Goal: Task Accomplishment & Management: Complete application form

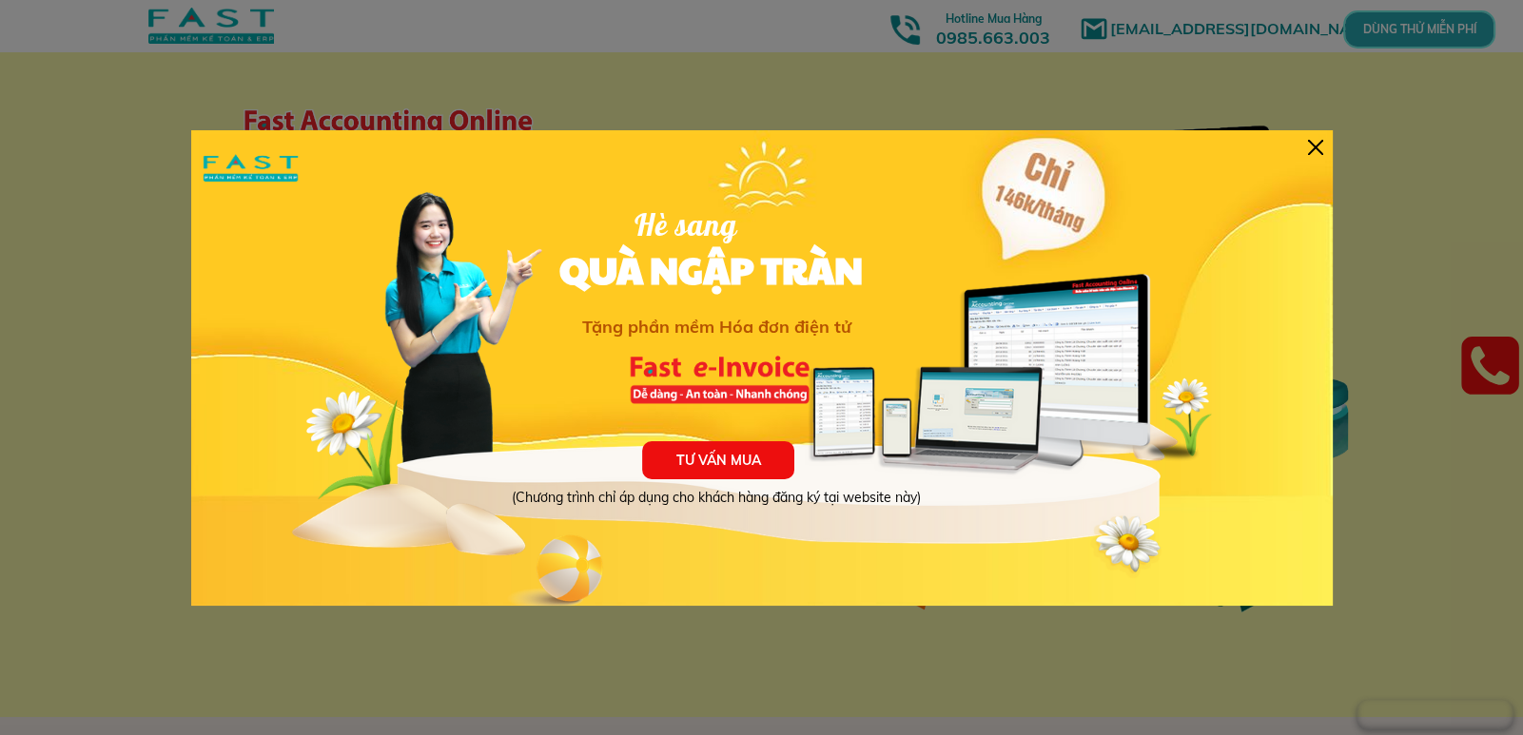
click at [1309, 146] on div at bounding box center [1315, 147] width 15 height 15
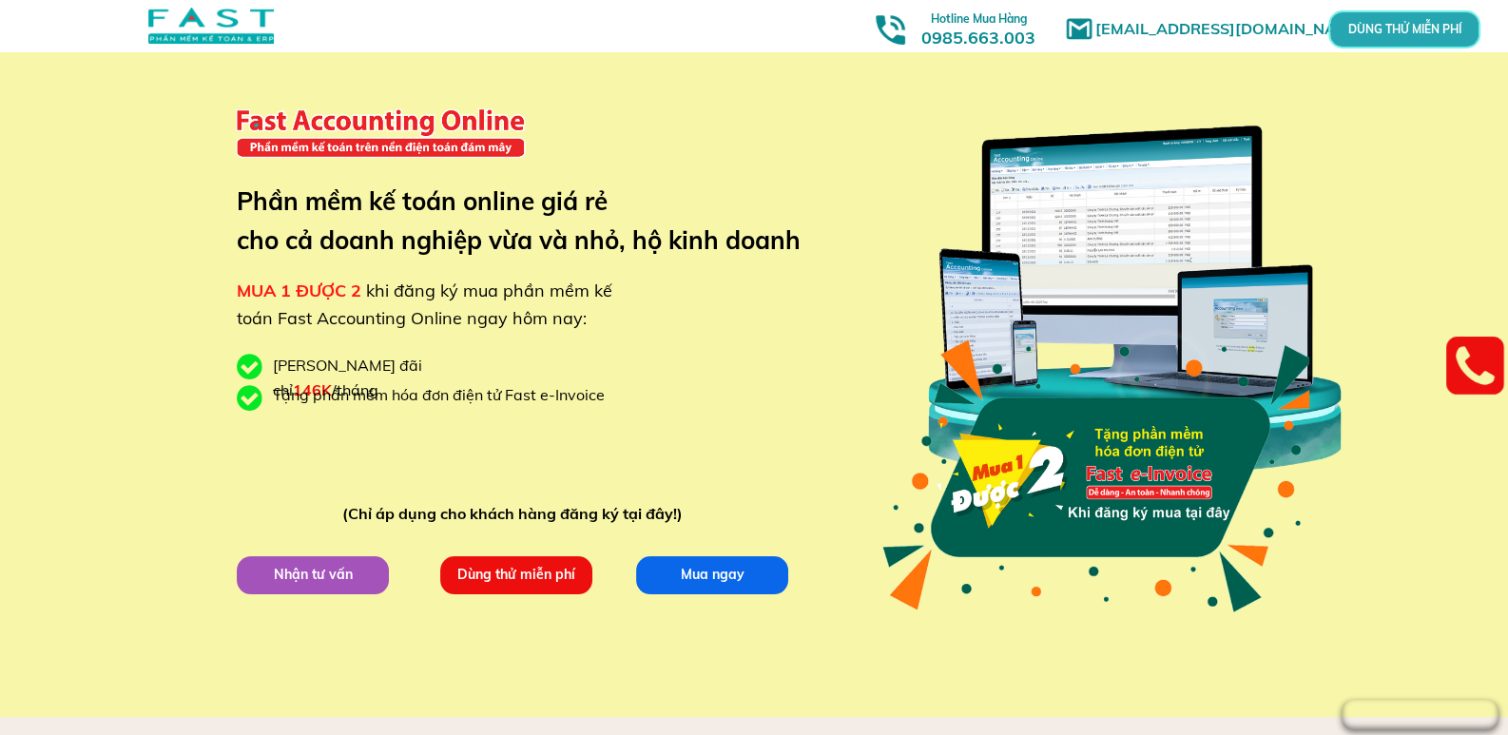
click at [549, 572] on p "Dùng thử miễn phí" at bounding box center [516, 574] width 152 height 38
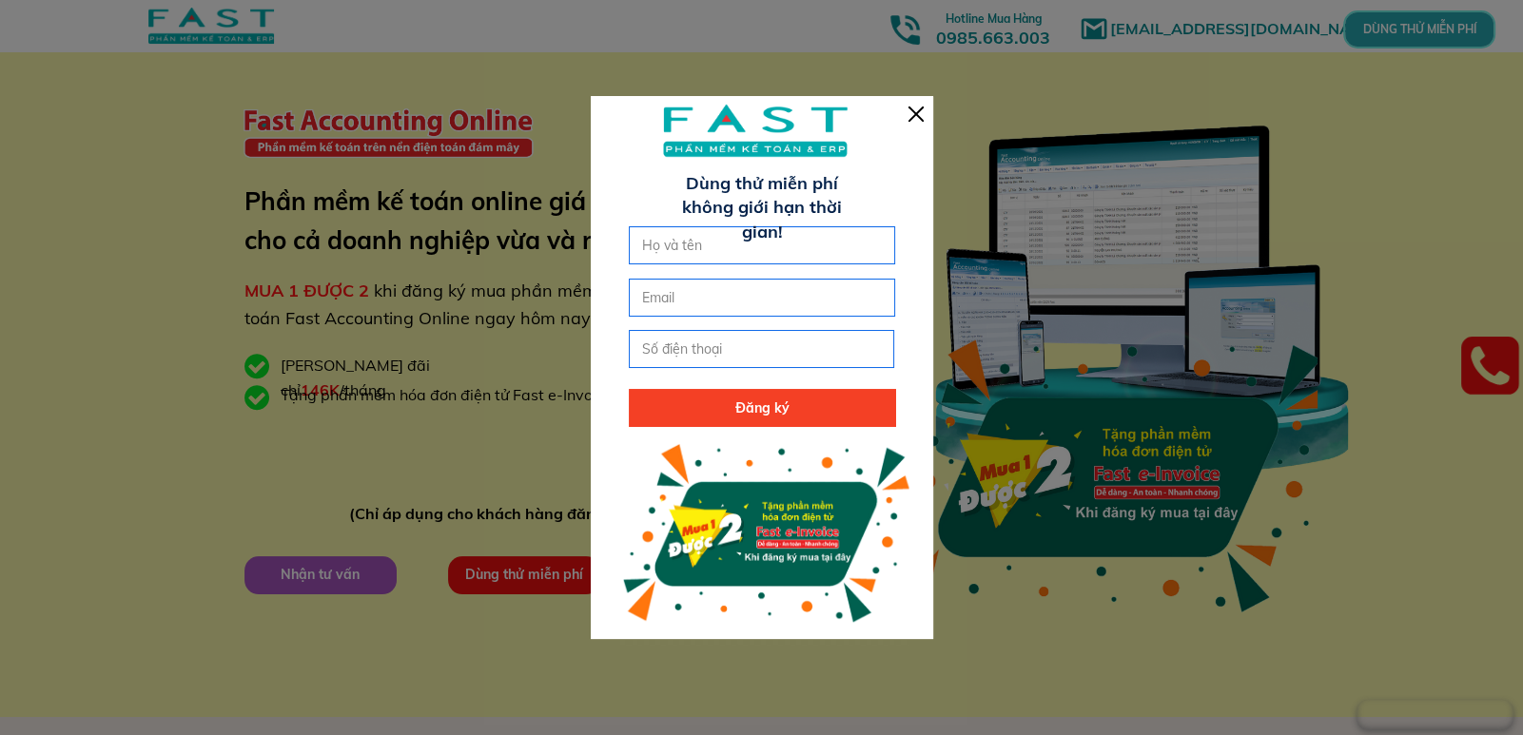
click at [736, 236] on input "text" at bounding box center [761, 245] width 249 height 36
type input "t"
type input "[PERSON_NAME]"
click at [715, 302] on input "email" at bounding box center [761, 298] width 249 height 36
type input "[EMAIL_ADDRESS][DOMAIN_NAME]"
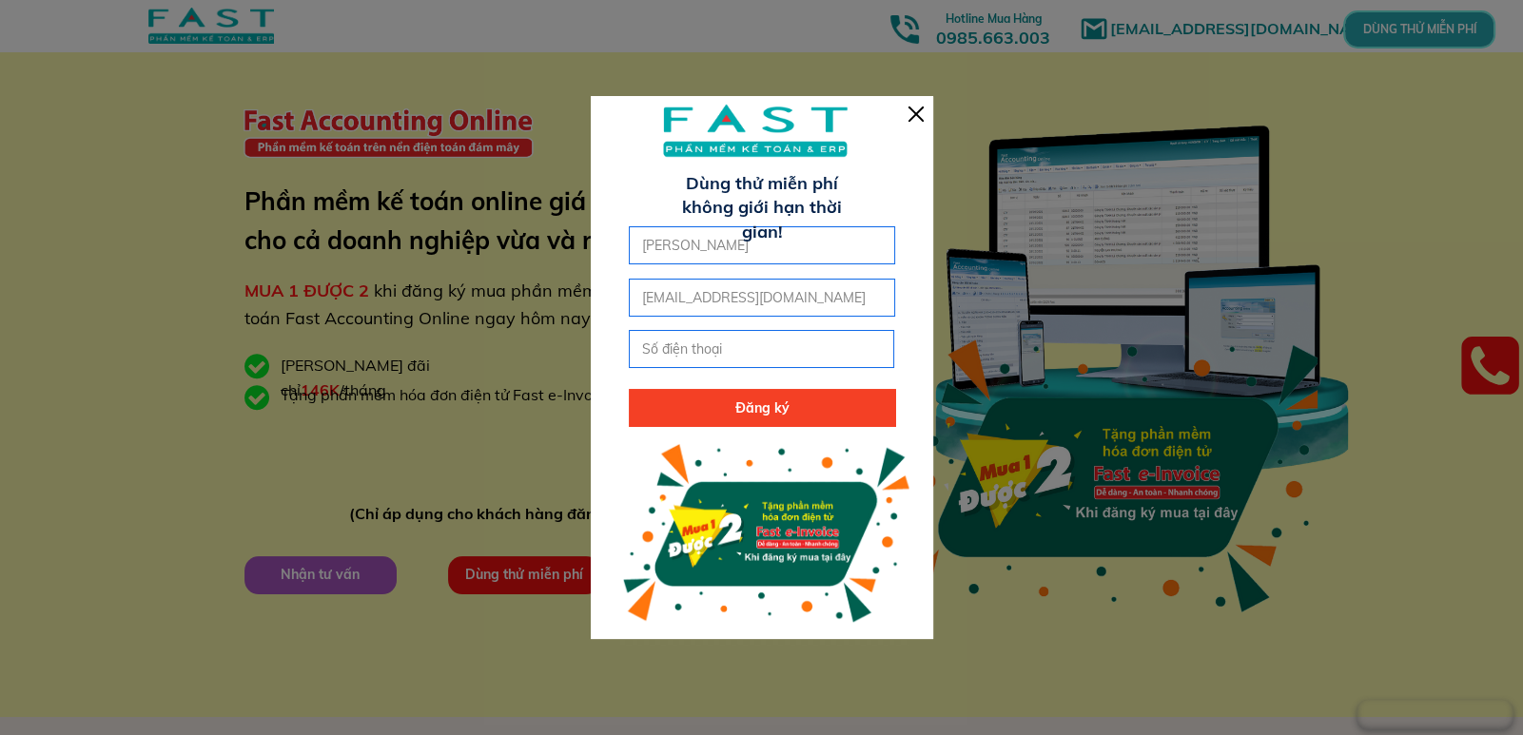
click at [813, 354] on input "tel" at bounding box center [761, 349] width 249 height 36
type input "0868860102"
click at [799, 394] on p "Đăng ký" at bounding box center [762, 408] width 266 height 38
